Goal: Information Seeking & Learning: Learn about a topic

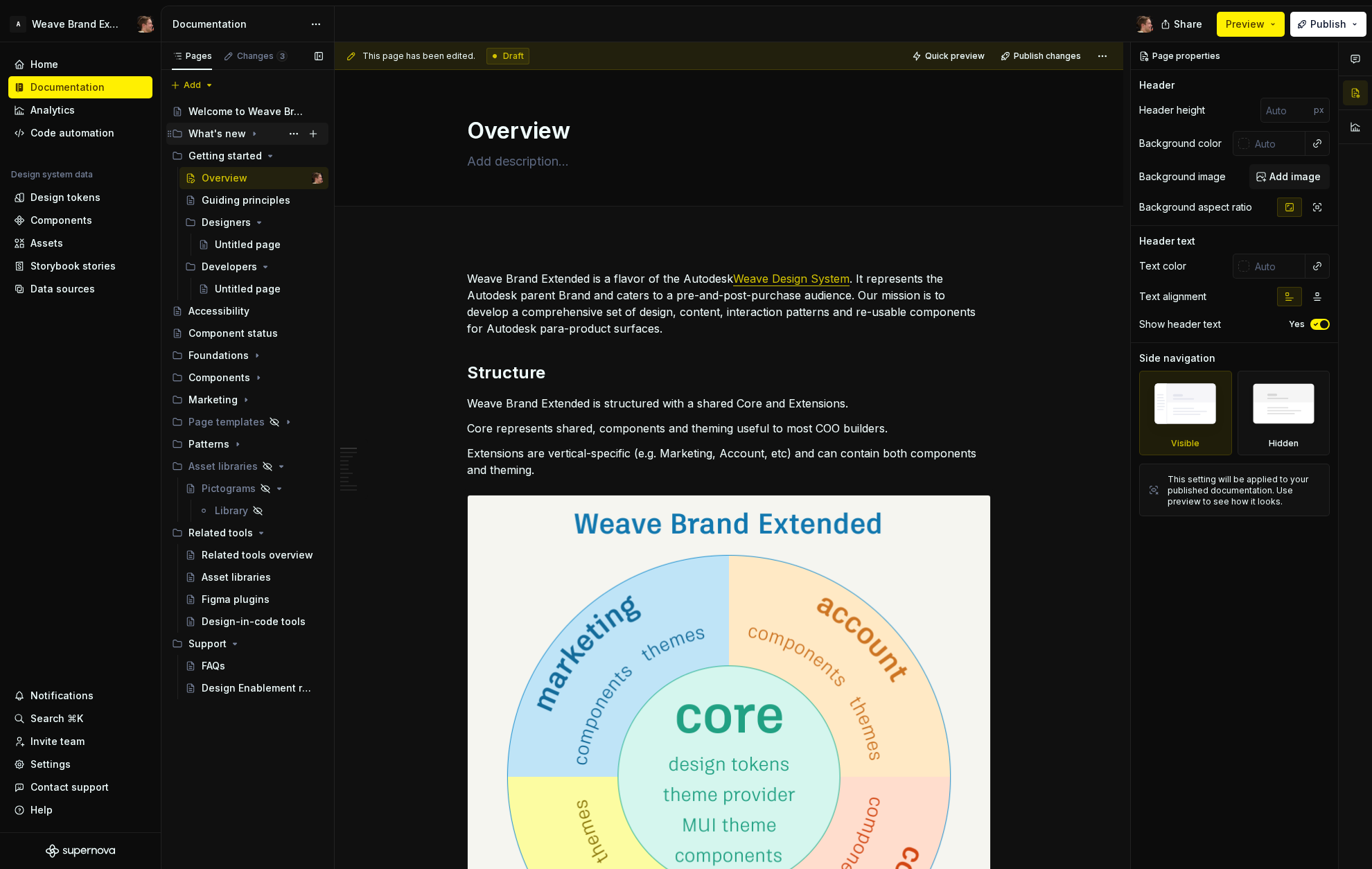
click at [223, 138] on div "What's new" at bounding box center [217, 134] width 57 height 14
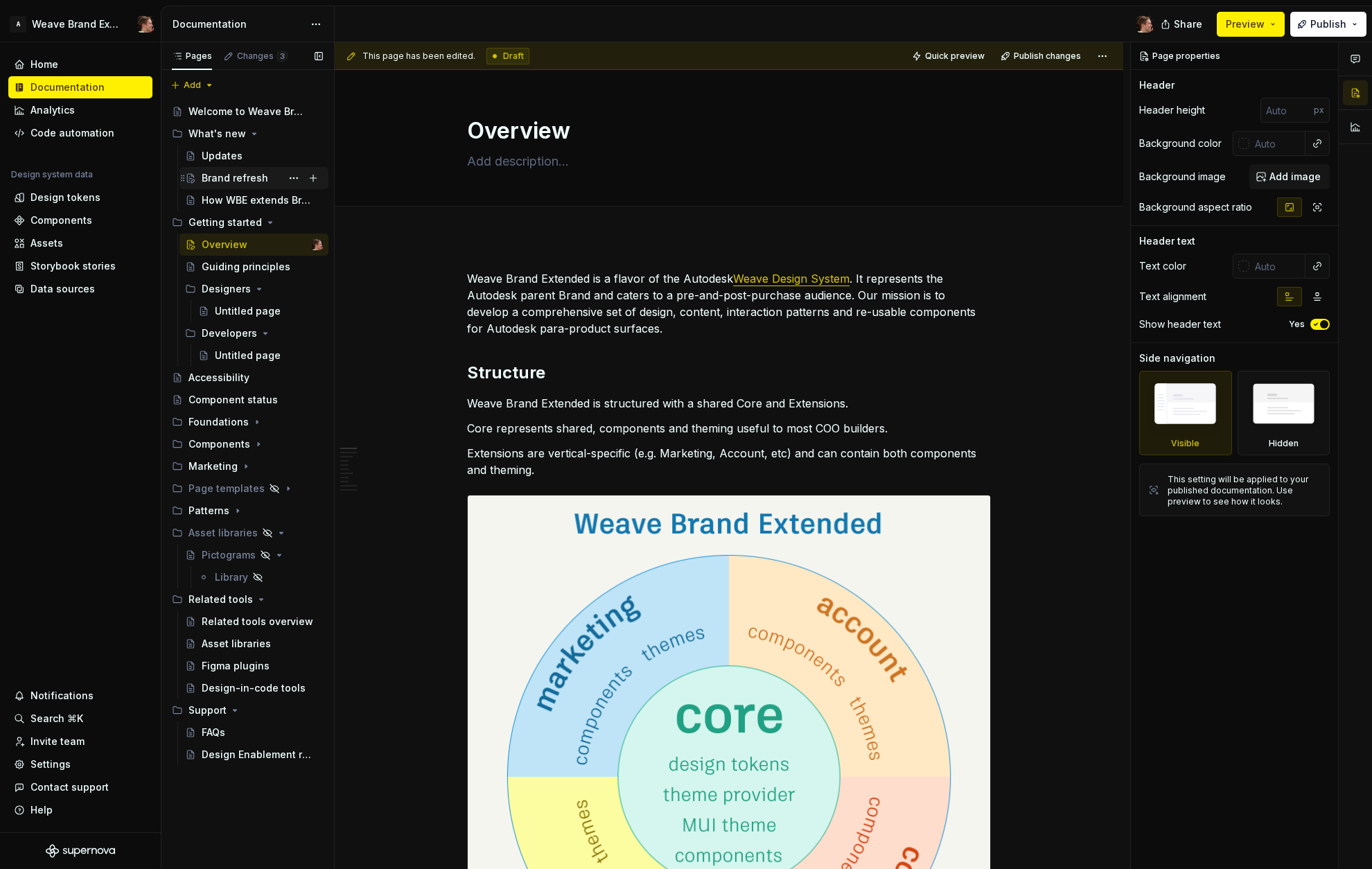
click at [235, 184] on div "Brand refresh" at bounding box center [235, 178] width 66 height 14
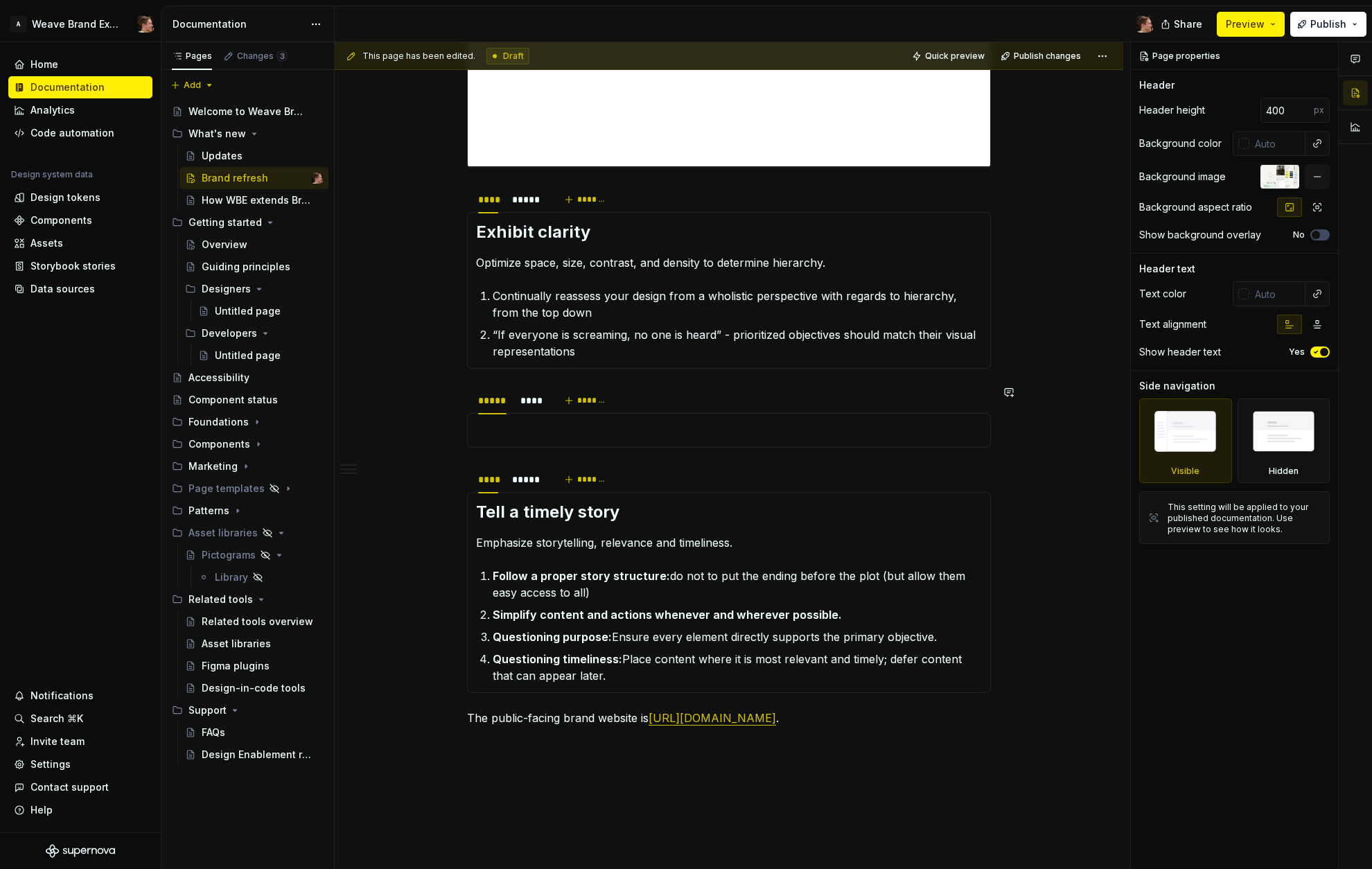
scroll to position [1048, 0]
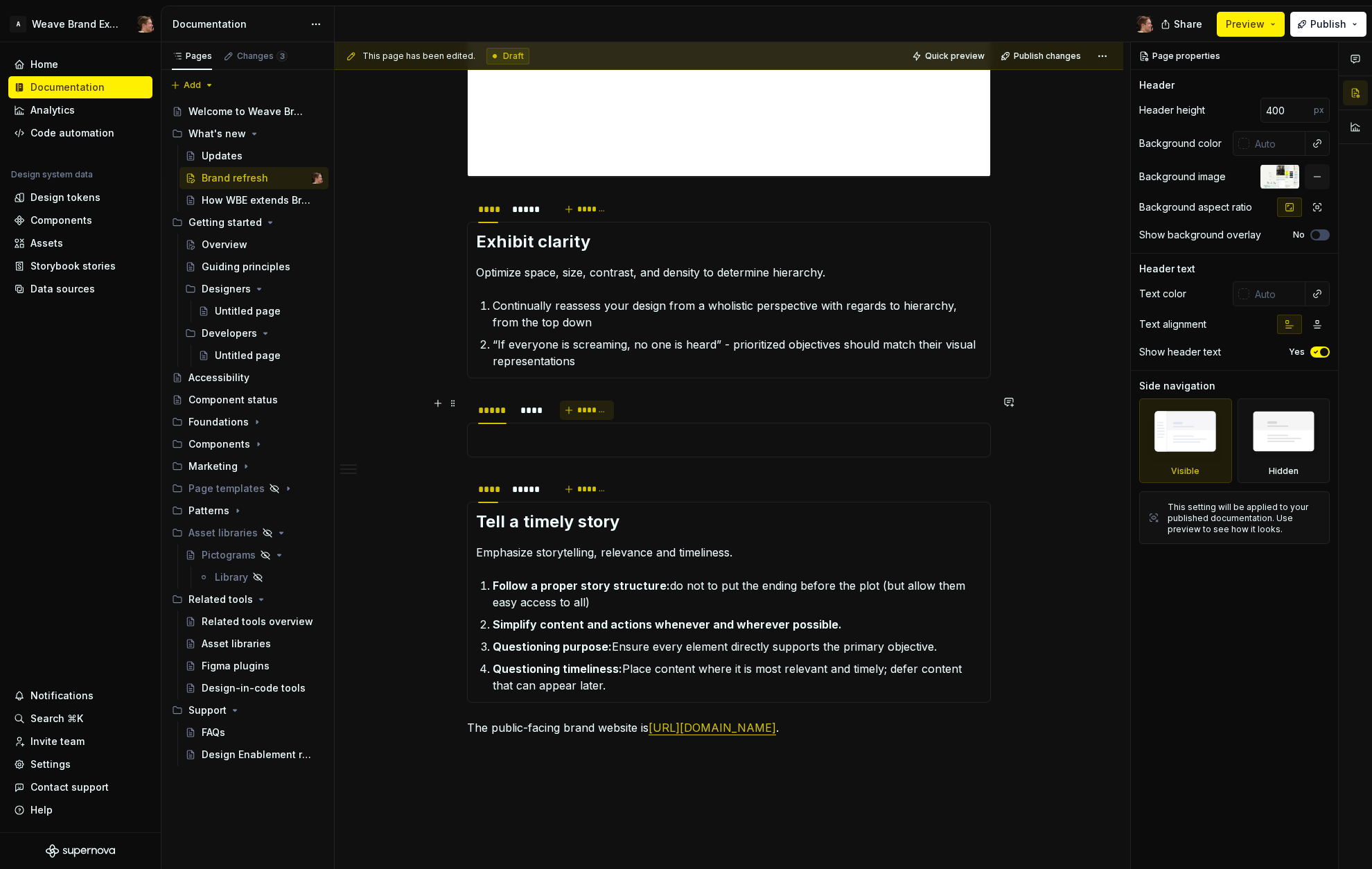
drag, startPoint x: 532, startPoint y: 413, endPoint x: 602, endPoint y: 410, distance: 70.1
click at [532, 413] on div "****" at bounding box center [530, 410] width 20 height 14
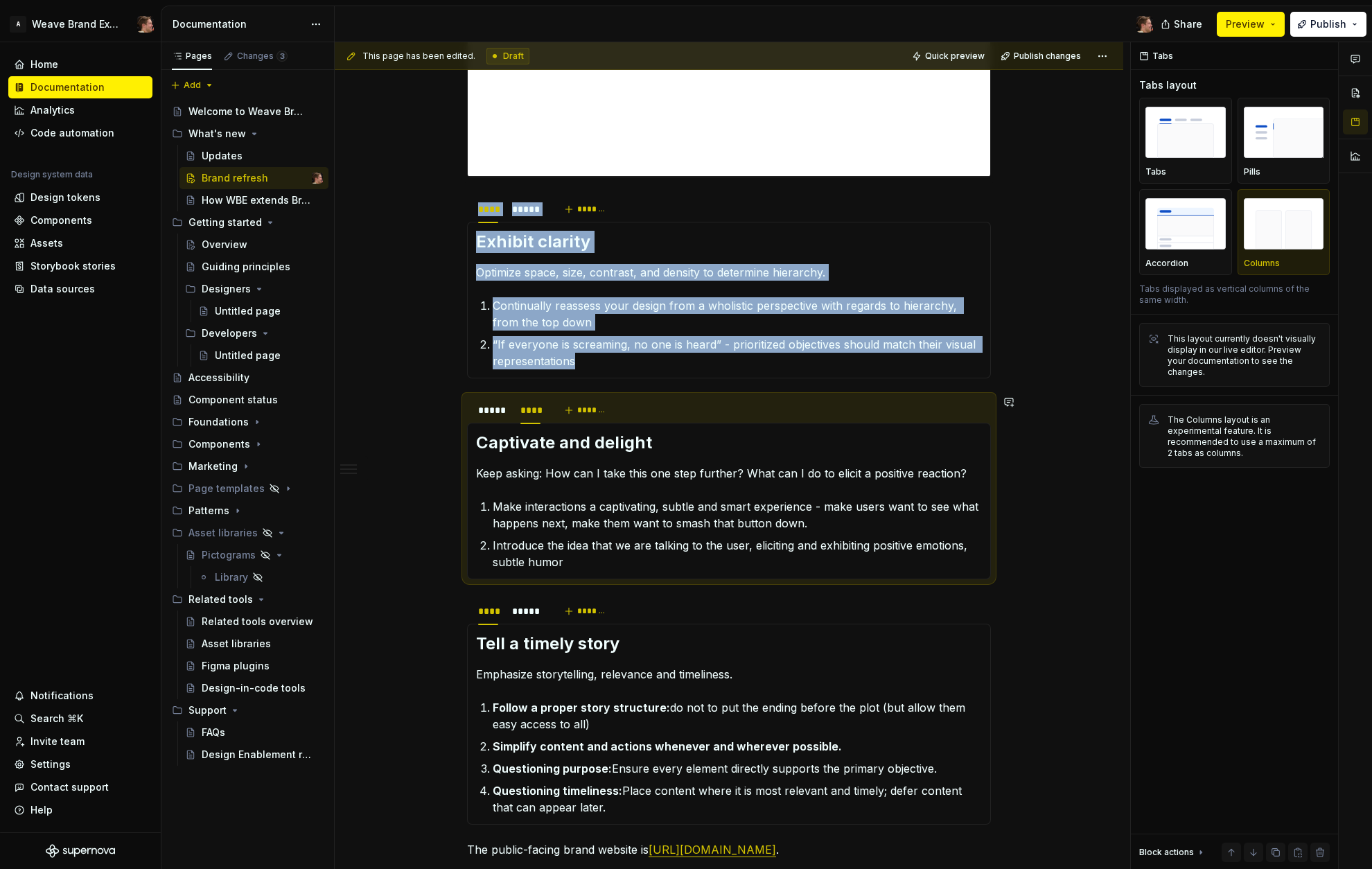
scroll to position [1085, 0]
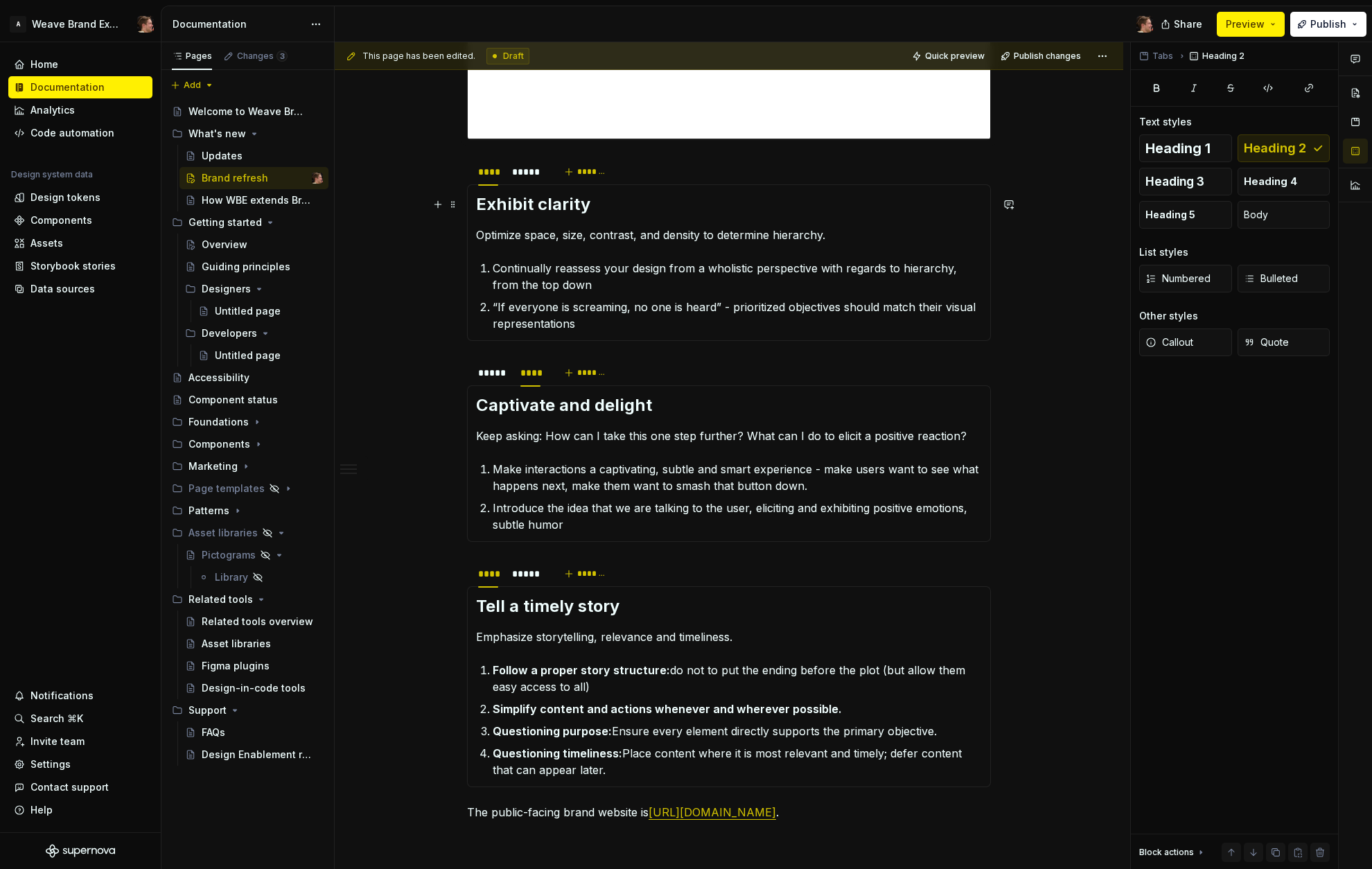
click at [618, 213] on h2 "Exhibit clarity" at bounding box center [728, 204] width 506 height 22
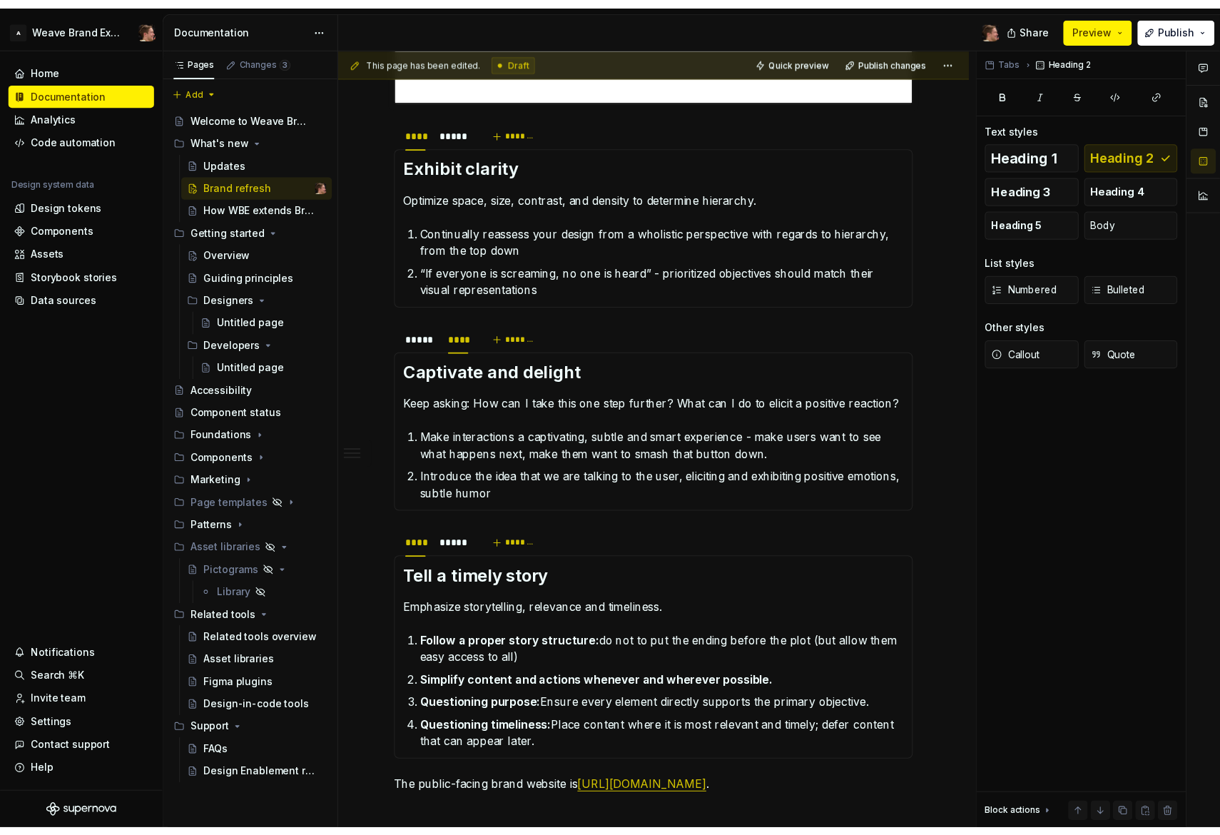
scroll to position [1157, 0]
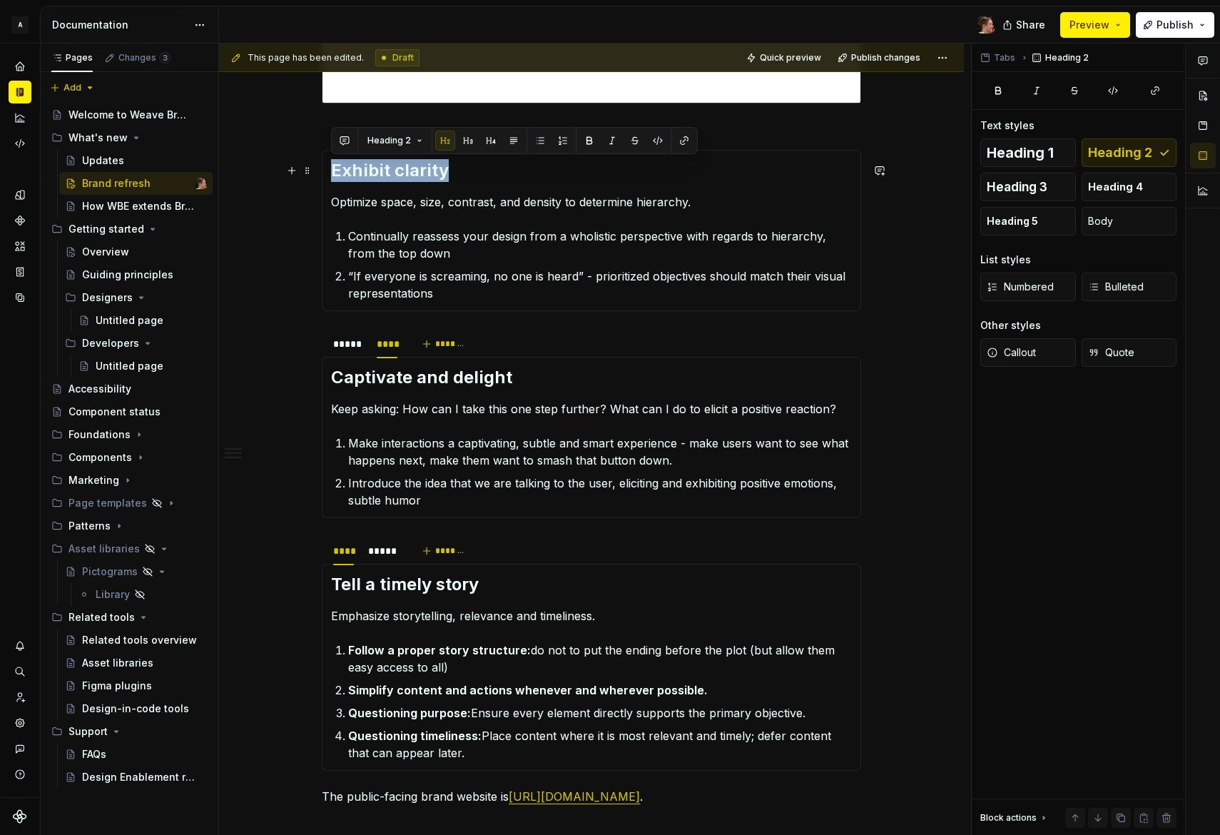
drag, startPoint x: 334, startPoint y: 168, endPoint x: 501, endPoint y: 177, distance: 167.2
click at [501, 177] on h2 "Exhibit clarity" at bounding box center [591, 170] width 521 height 23
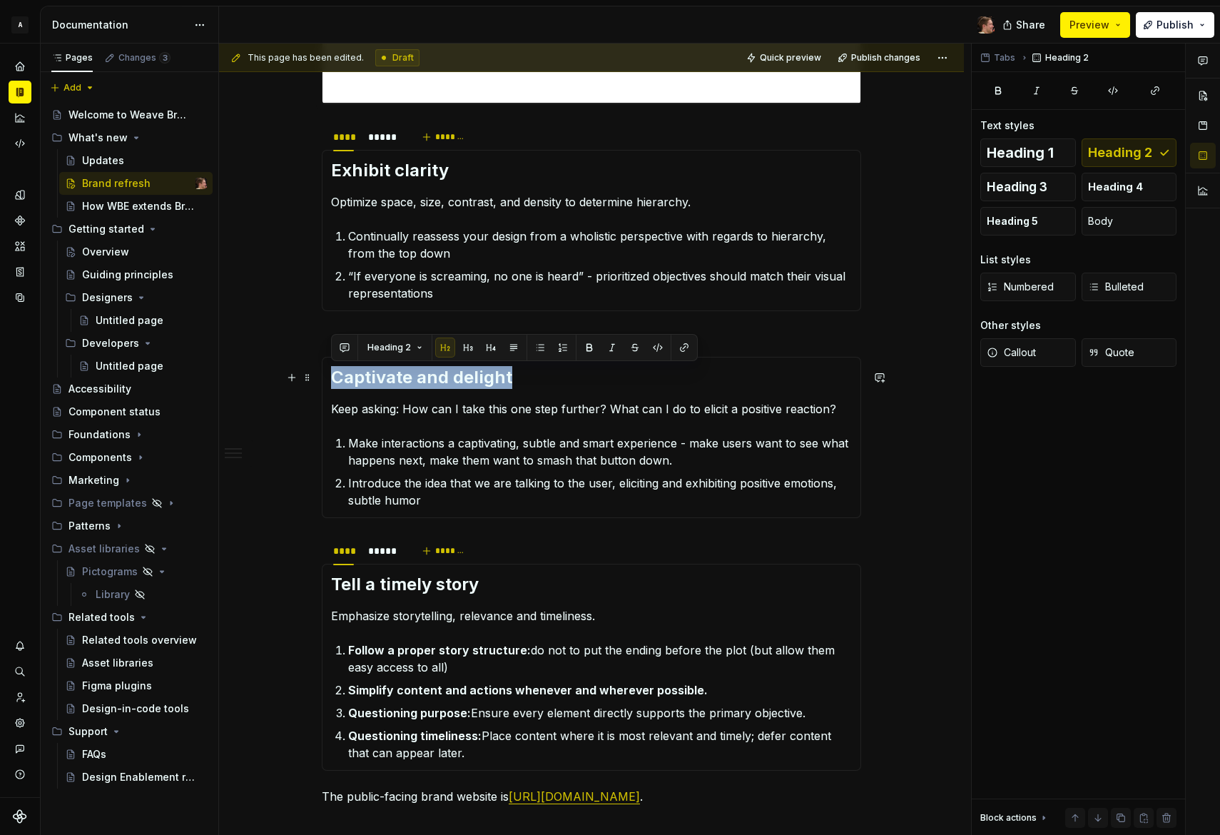
drag, startPoint x: 330, startPoint y: 378, endPoint x: 522, endPoint y: 385, distance: 191.4
click at [522, 385] on h2 "Captivate and delight" at bounding box center [591, 377] width 521 height 23
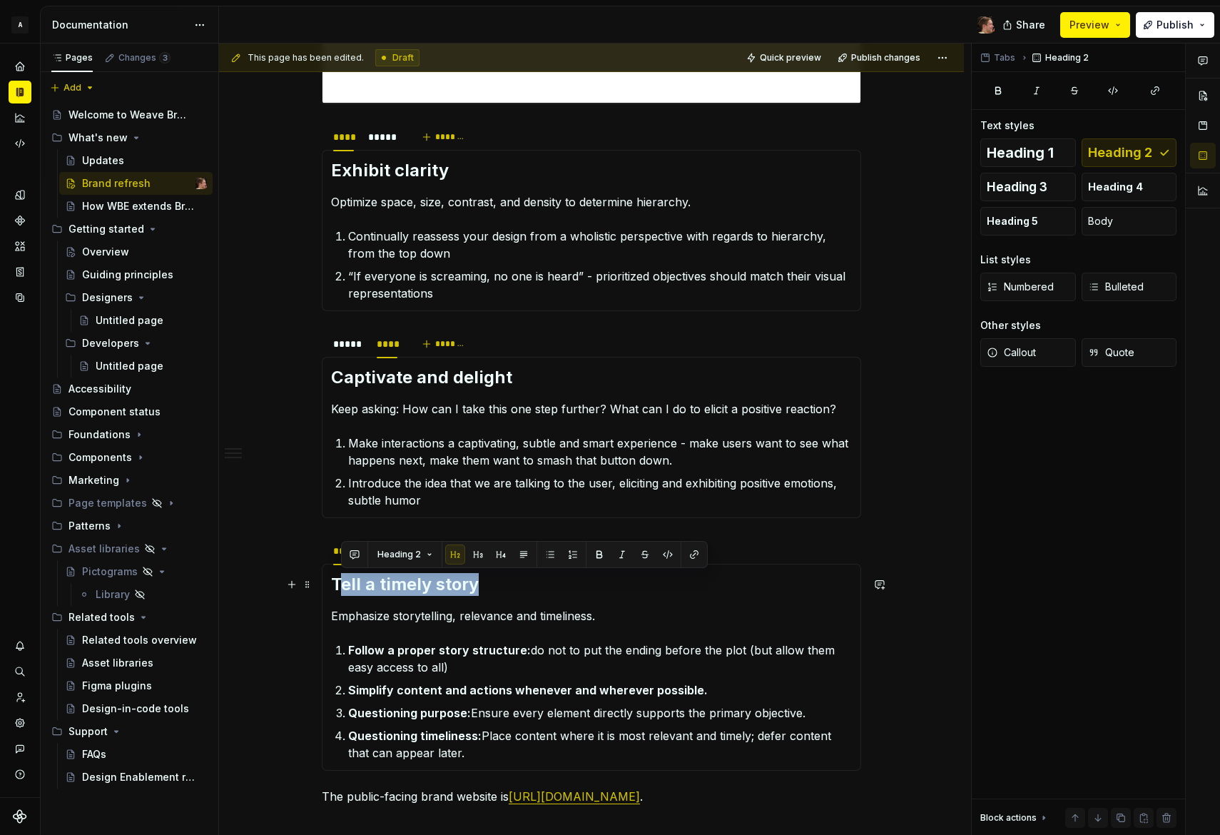
drag, startPoint x: 455, startPoint y: 584, endPoint x: 365, endPoint y: 587, distance: 90.0
click at [337, 581] on h2 "Tell a timely story" at bounding box center [591, 584] width 521 height 23
click at [508, 599] on section-item-column "Tell a timely story Emphasize storytelling, relevance and timeliness. Follow a …" at bounding box center [591, 667] width 521 height 188
click at [516, 594] on h2 "Tell a timely story" at bounding box center [591, 584] width 521 height 23
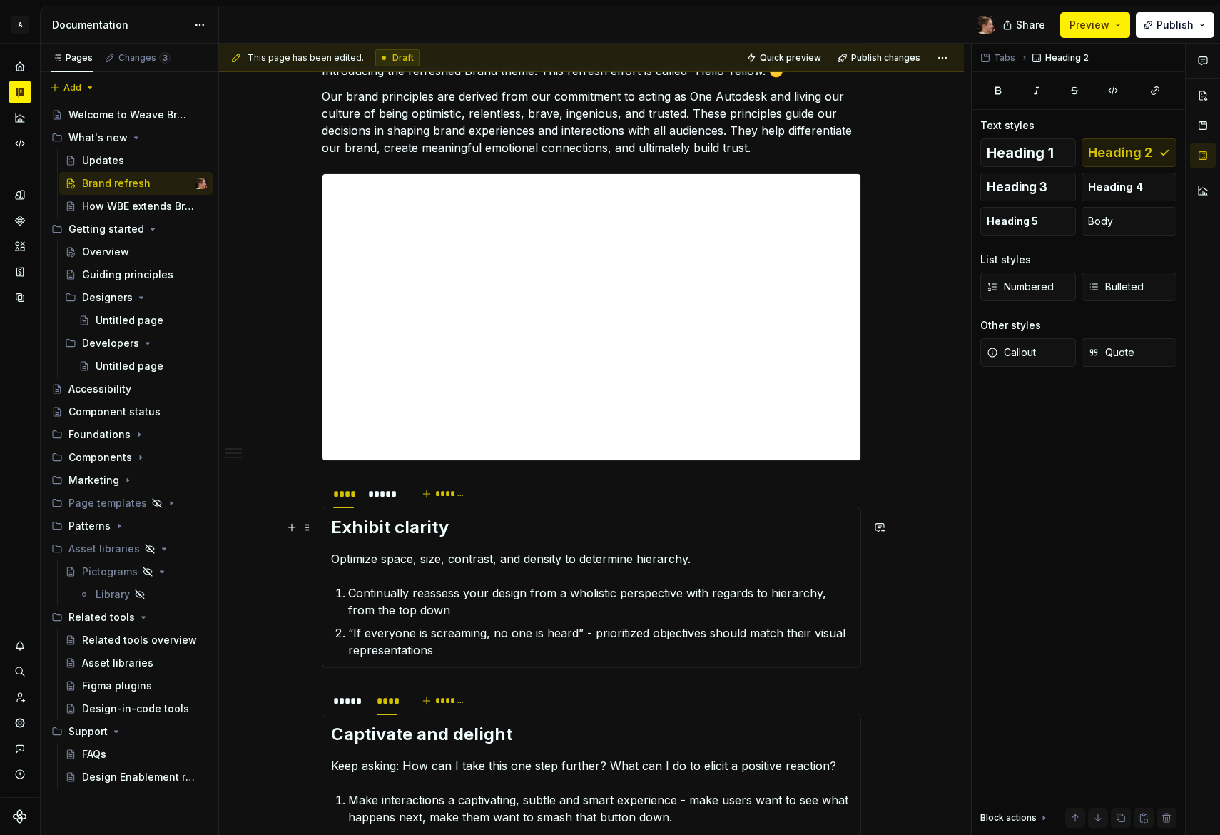
click at [487, 529] on h2 "Exhibit clarity" at bounding box center [591, 527] width 521 height 23
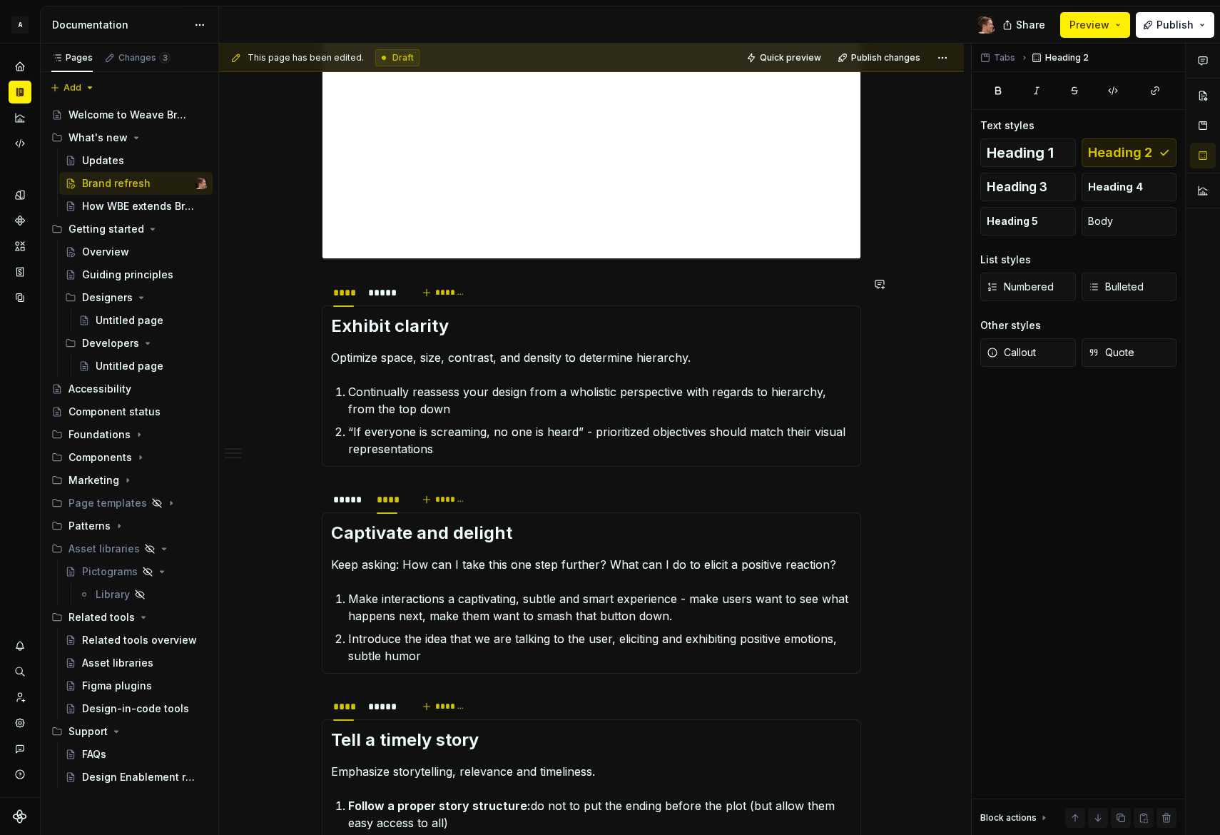
scroll to position [1007, 0]
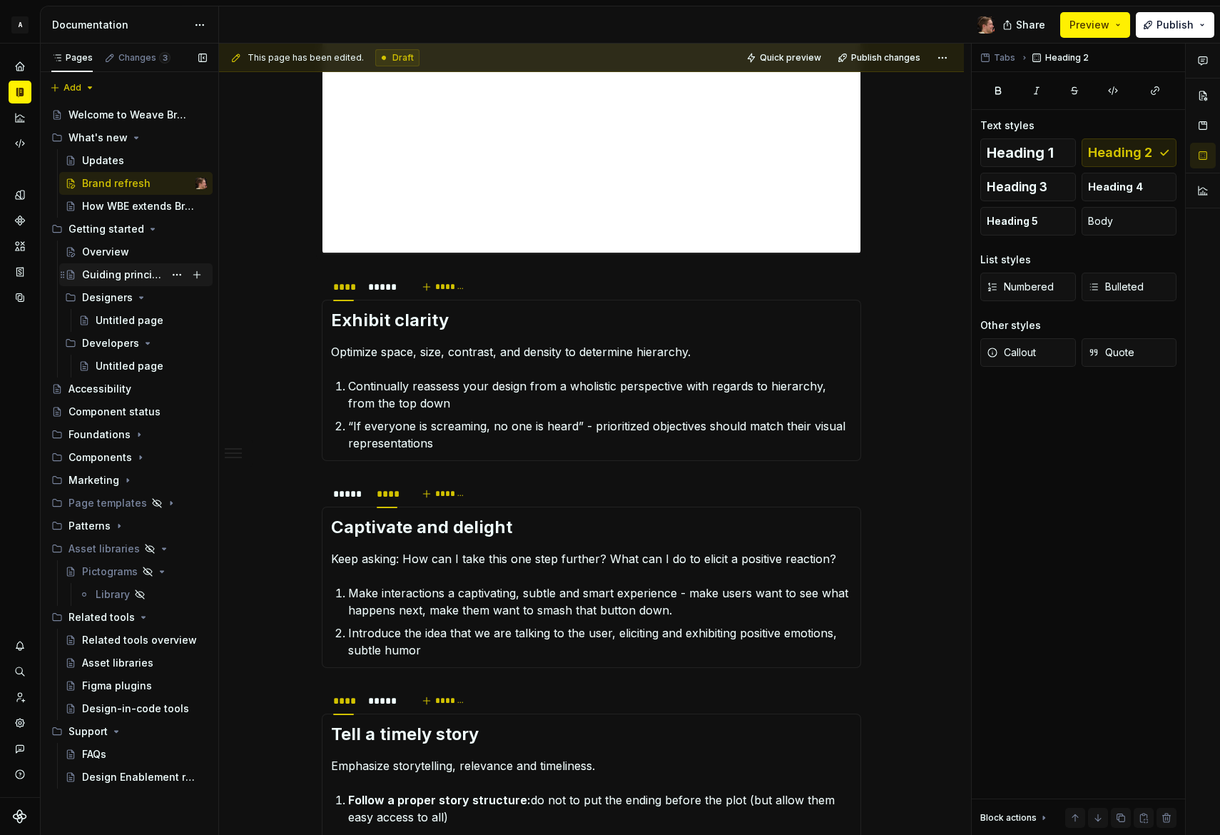
click at [121, 280] on div "Guiding principles" at bounding box center [123, 275] width 82 height 14
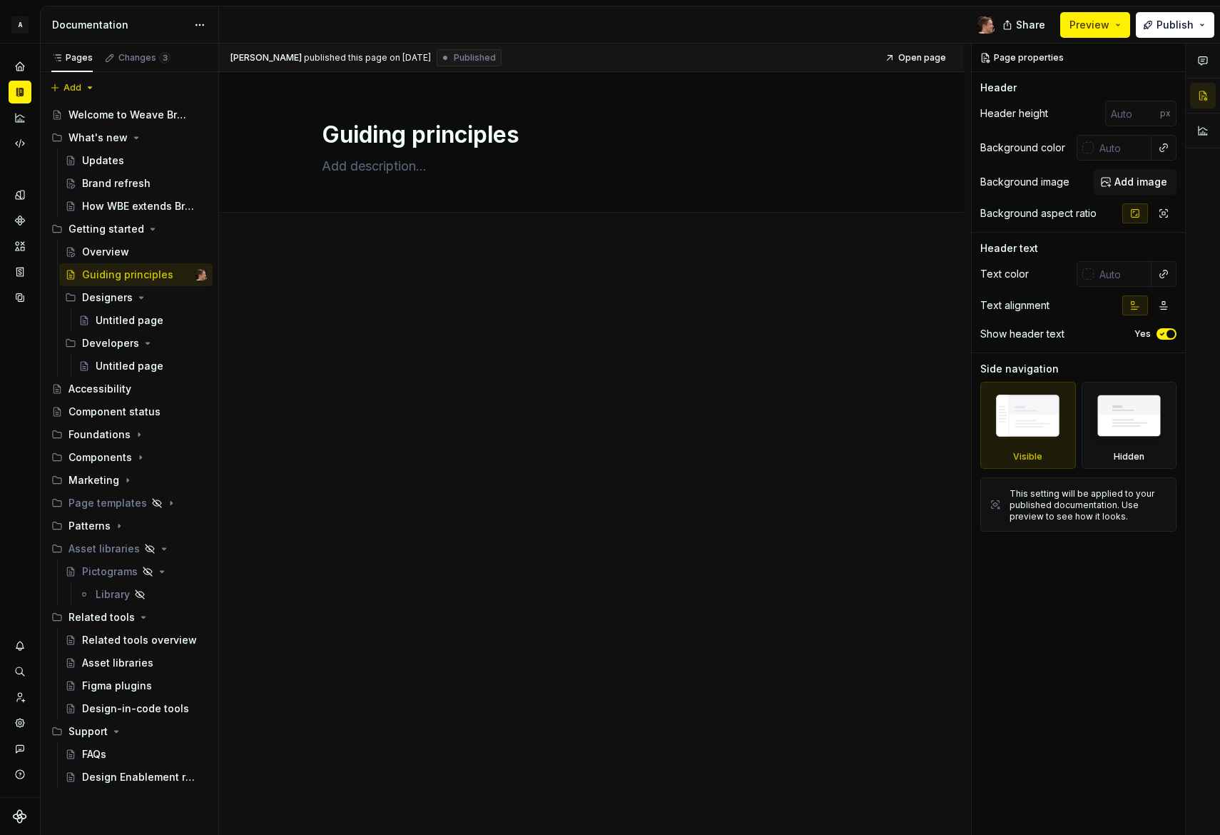
click at [492, 412] on div "[PERSON_NAME] published this page on [DATE] Published Open page Guiding princip…" at bounding box center [595, 440] width 752 height 792
click at [121, 108] on div "Welcome to Weave Brand Extended" at bounding box center [116, 115] width 96 height 14
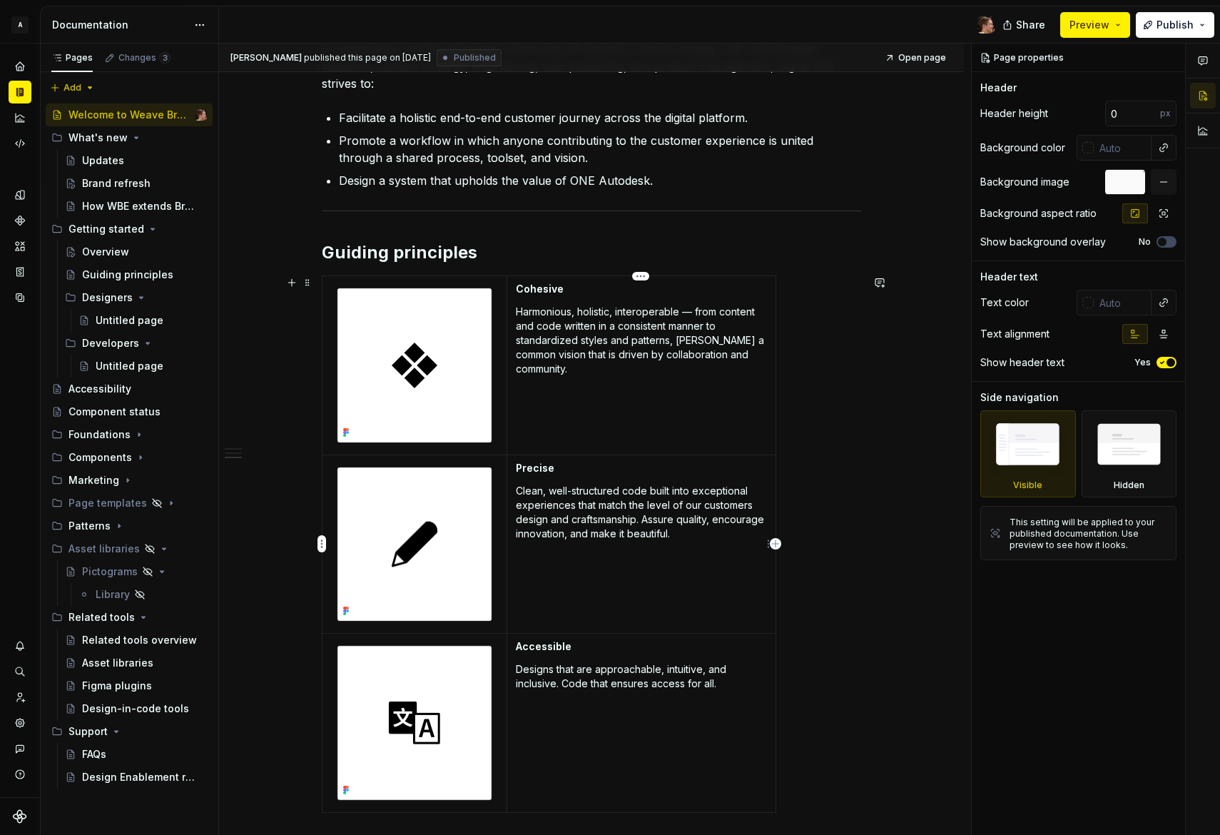
scroll to position [812, 0]
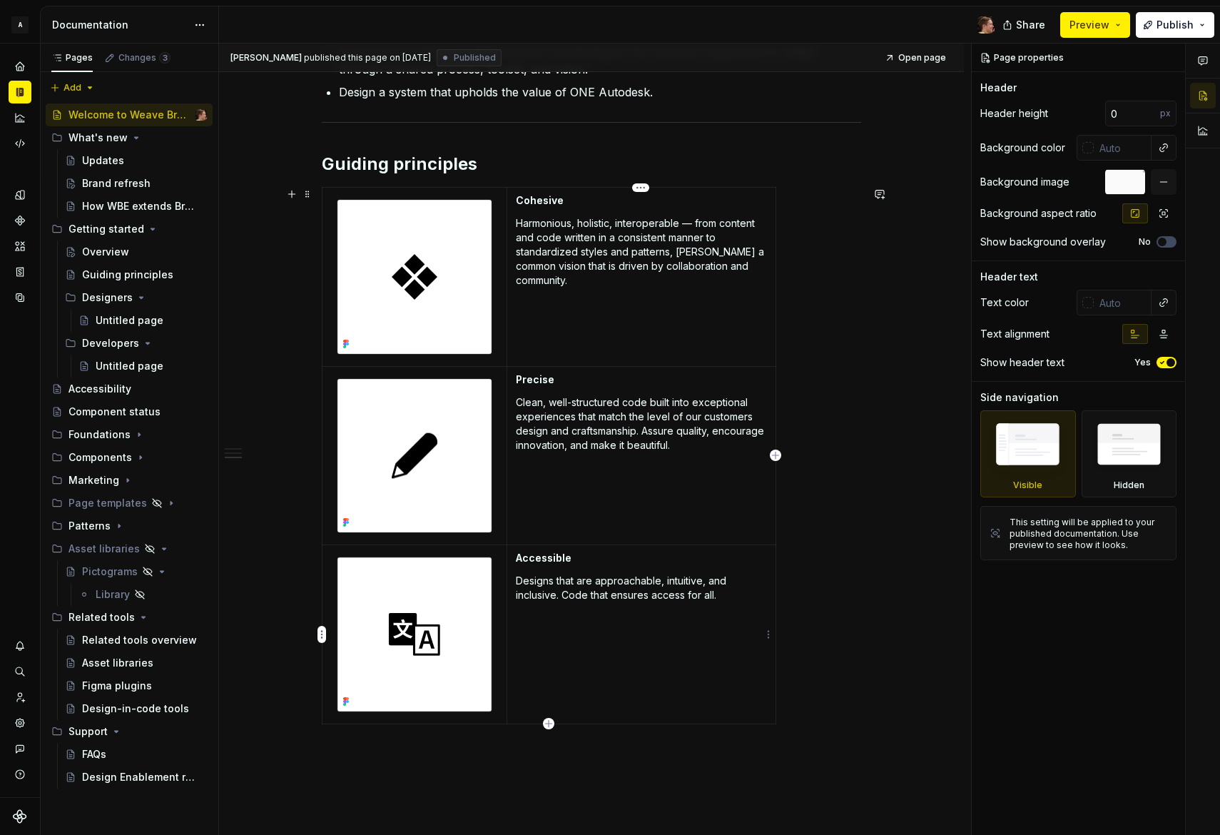
click at [726, 596] on p "Designs that are approachable, intuitive, and inclusive. Code that ensures acce…" at bounding box center [641, 588] width 251 height 29
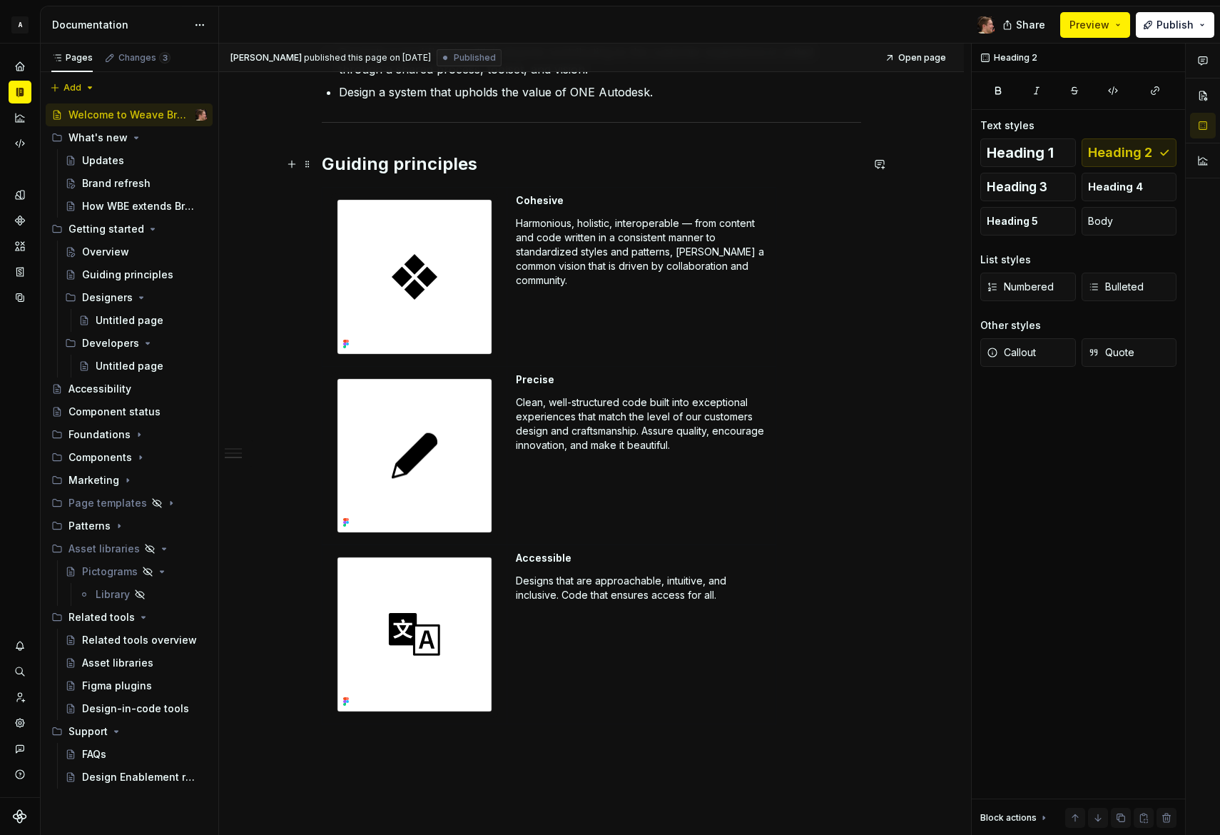
click at [502, 174] on h2 "Guiding principles" at bounding box center [591, 164] width 539 height 23
click at [732, 601] on p "Designs that are approachable, intuitive, and inclusive. Code that ensures acce…" at bounding box center [641, 588] width 251 height 29
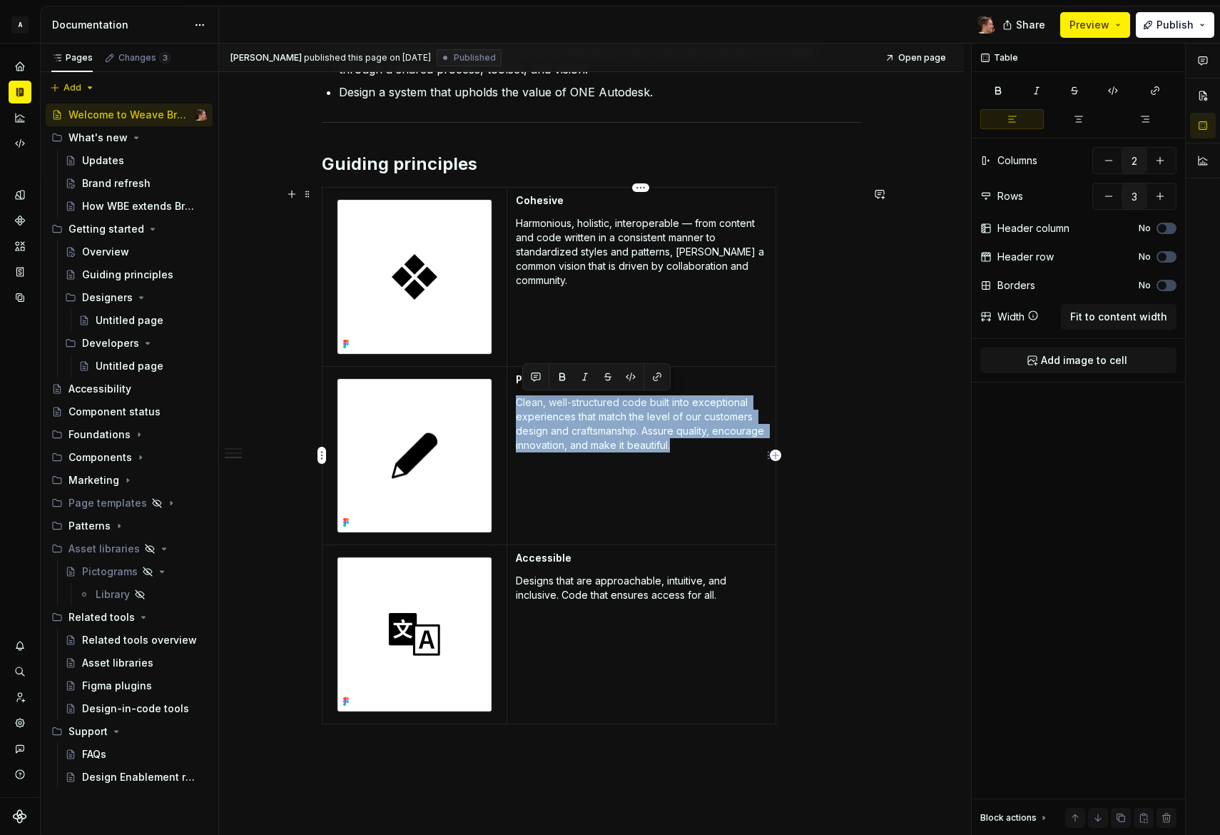
drag, startPoint x: 740, startPoint y: 447, endPoint x: 515, endPoint y: 400, distance: 229.8
click at [516, 400] on p "Clean, well-structured code built into exceptional experiences that match the l…" at bounding box center [641, 423] width 251 height 57
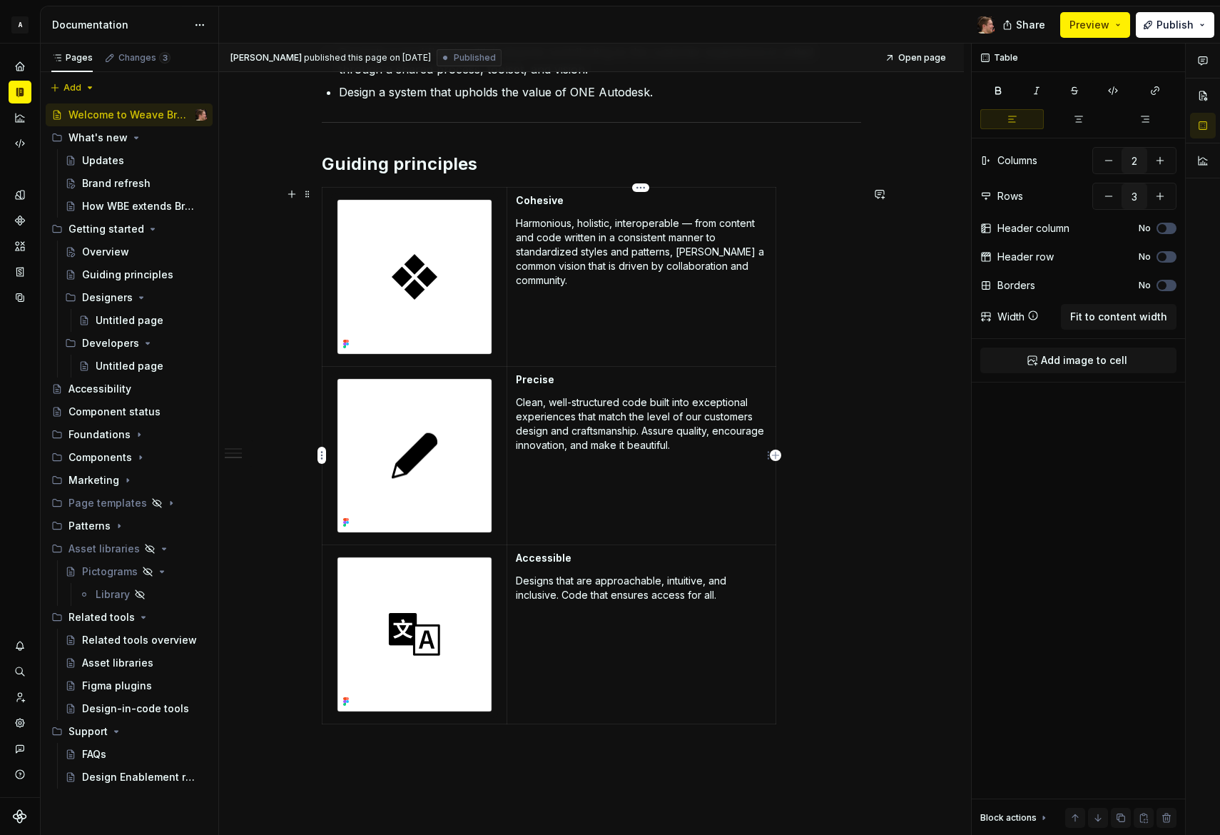
click at [556, 457] on td "Precise Clean, well-structured code built into exceptional experiences that mat…" at bounding box center [641, 455] width 269 height 179
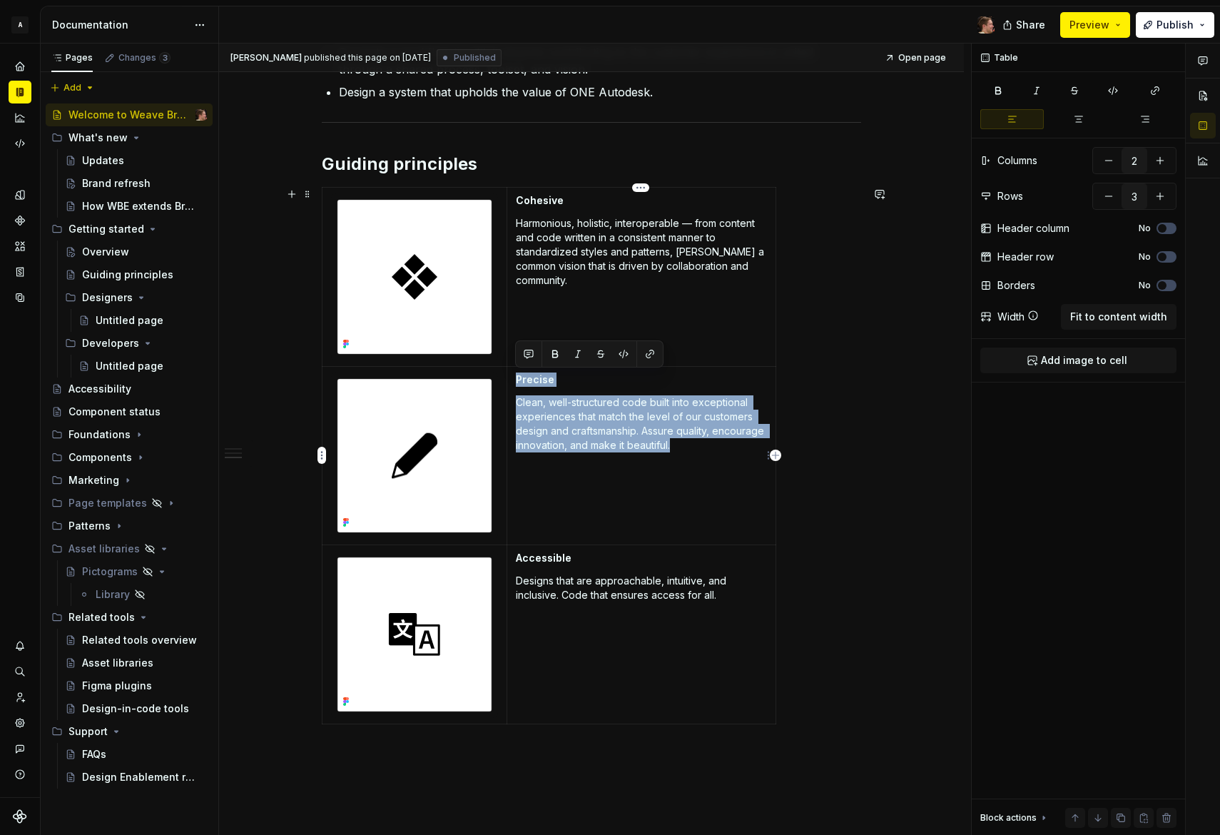
drag, startPoint x: 733, startPoint y: 452, endPoint x: 515, endPoint y: 380, distance: 229.9
click at [515, 380] on td "Precise Clean, well-structured code built into exceptional experiences that mat…" at bounding box center [641, 455] width 269 height 179
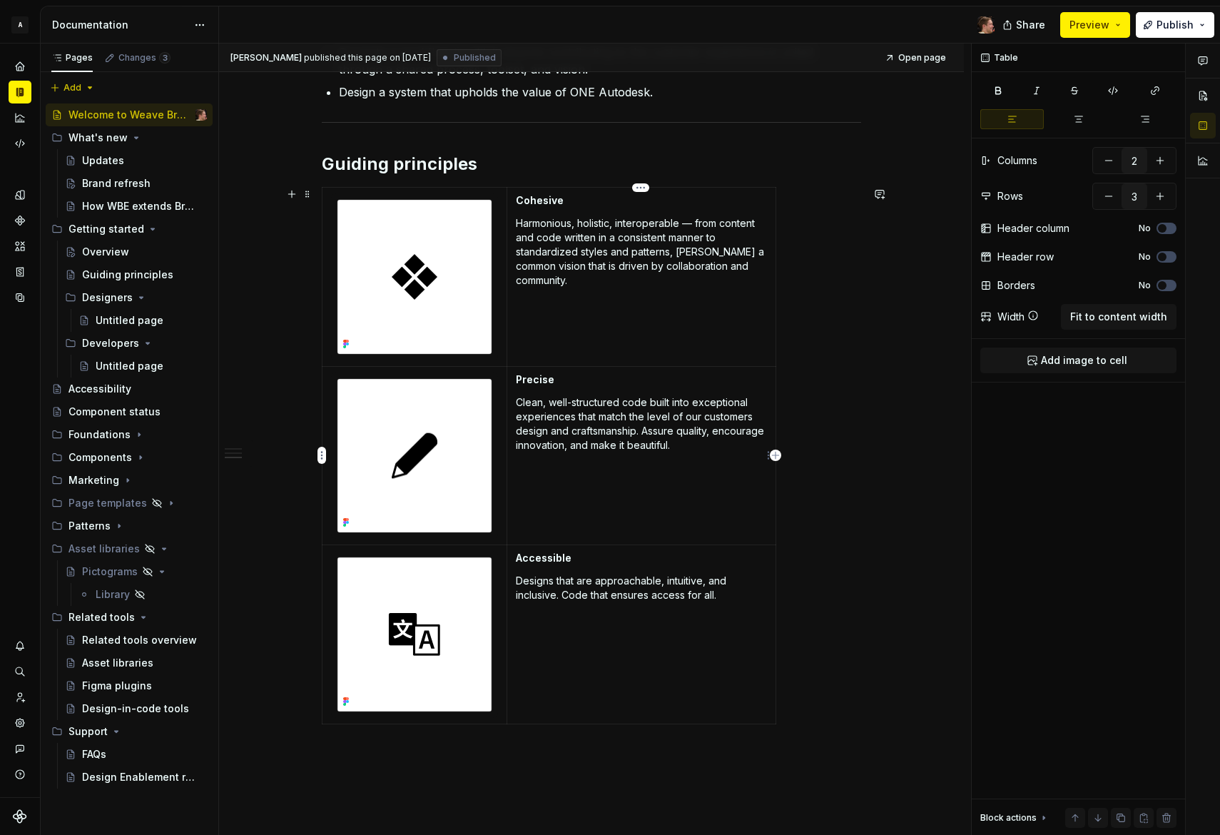
click at [547, 480] on td "Precise Clean, well-structured code built into exceptional experiences that mat…" at bounding box center [641, 455] width 269 height 179
type textarea "*"
